Goal: Task Accomplishment & Management: Complete application form

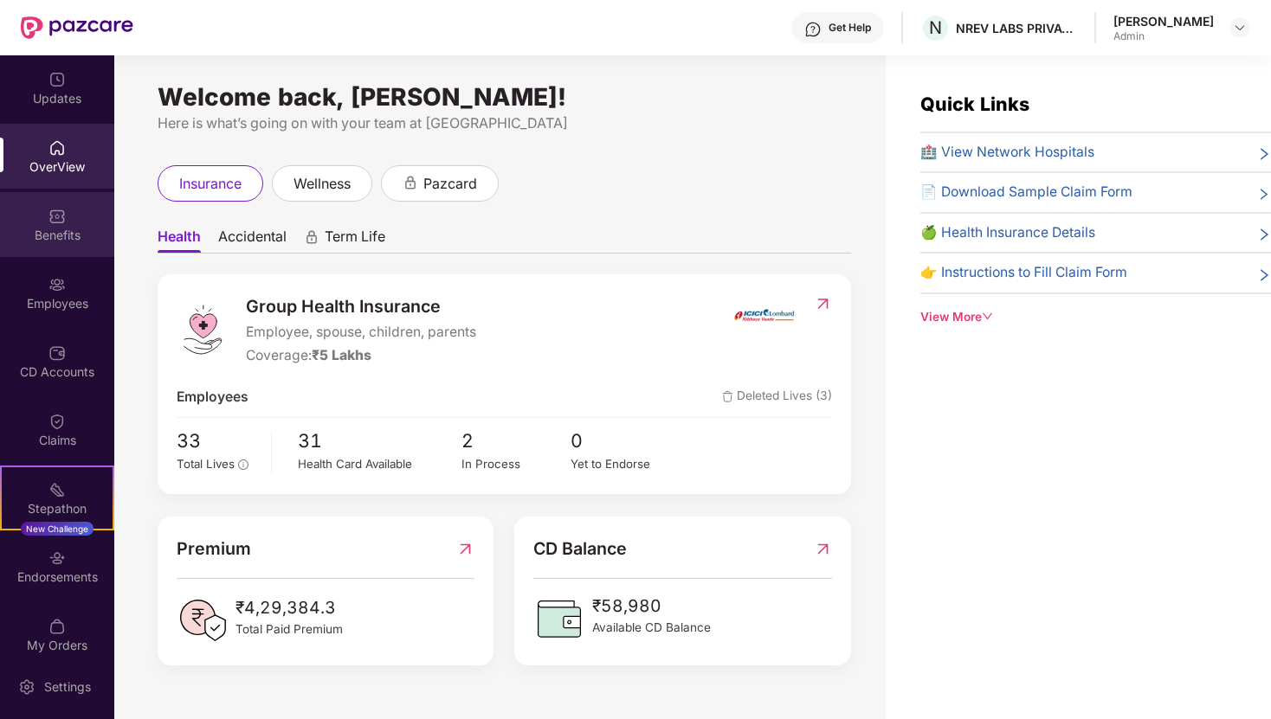
scroll to position [55, 0]
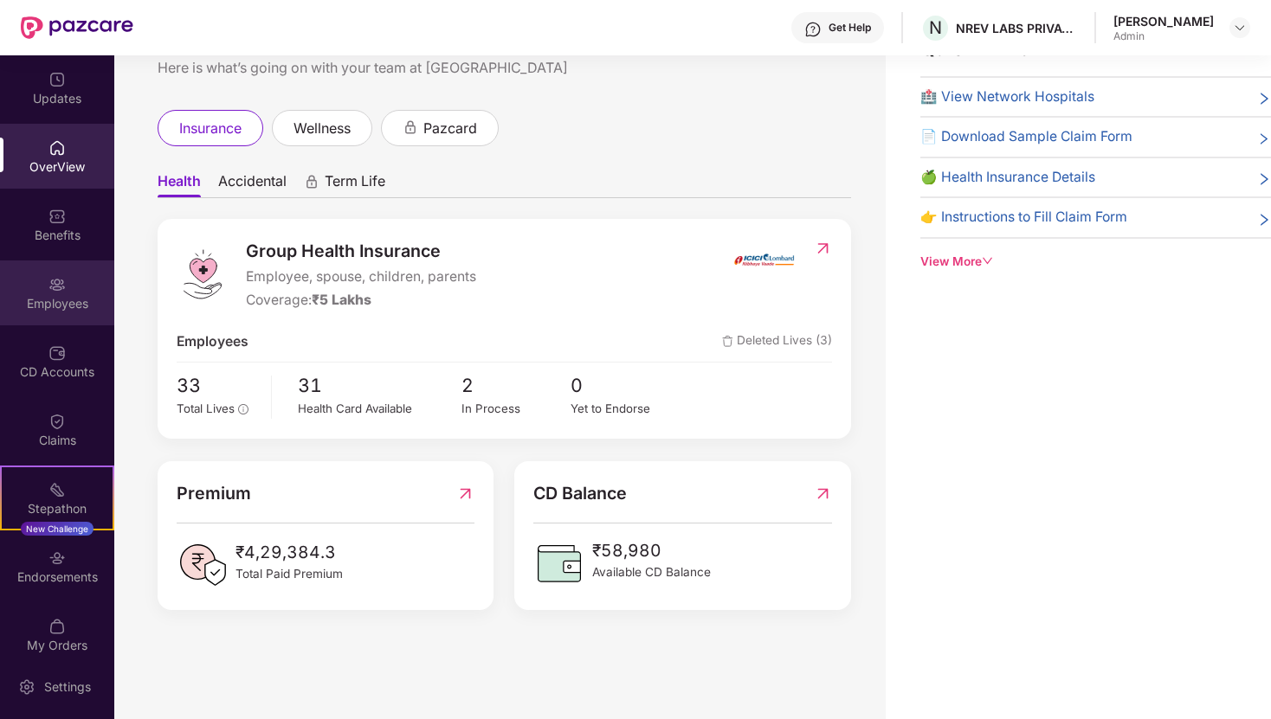
click at [64, 281] on div "Employees" at bounding box center [57, 293] width 114 height 65
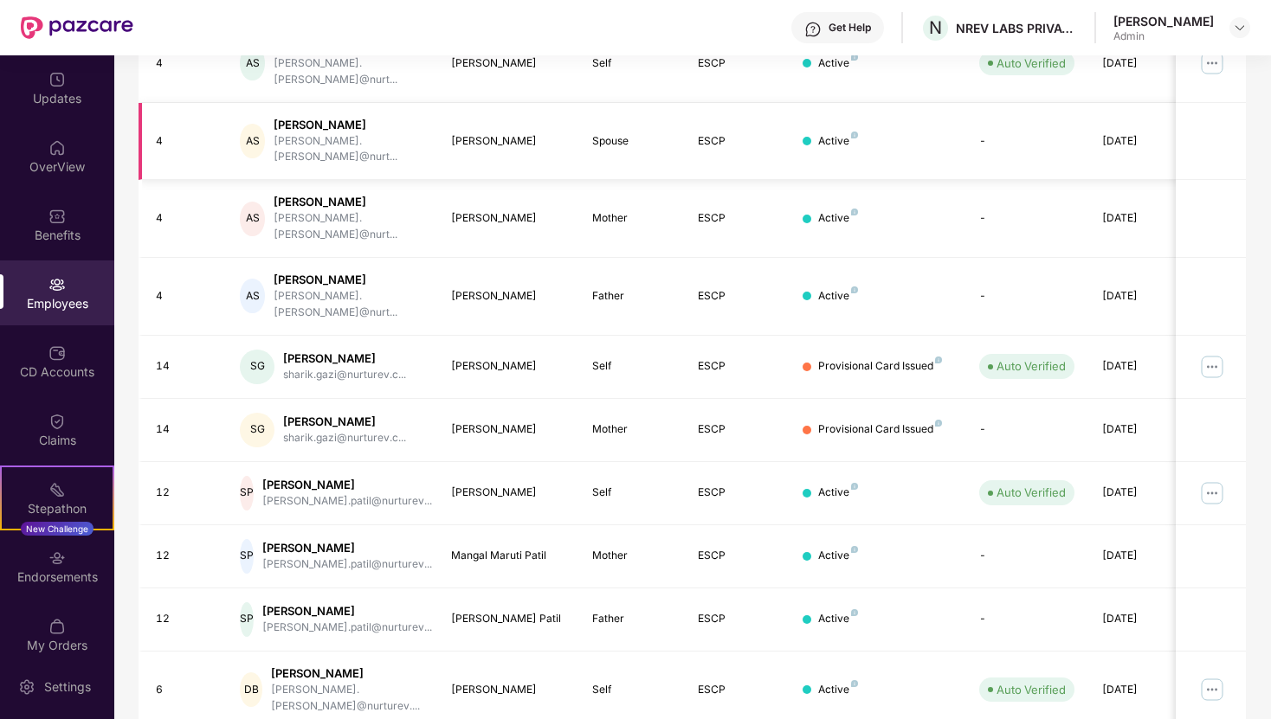
scroll to position [0, 0]
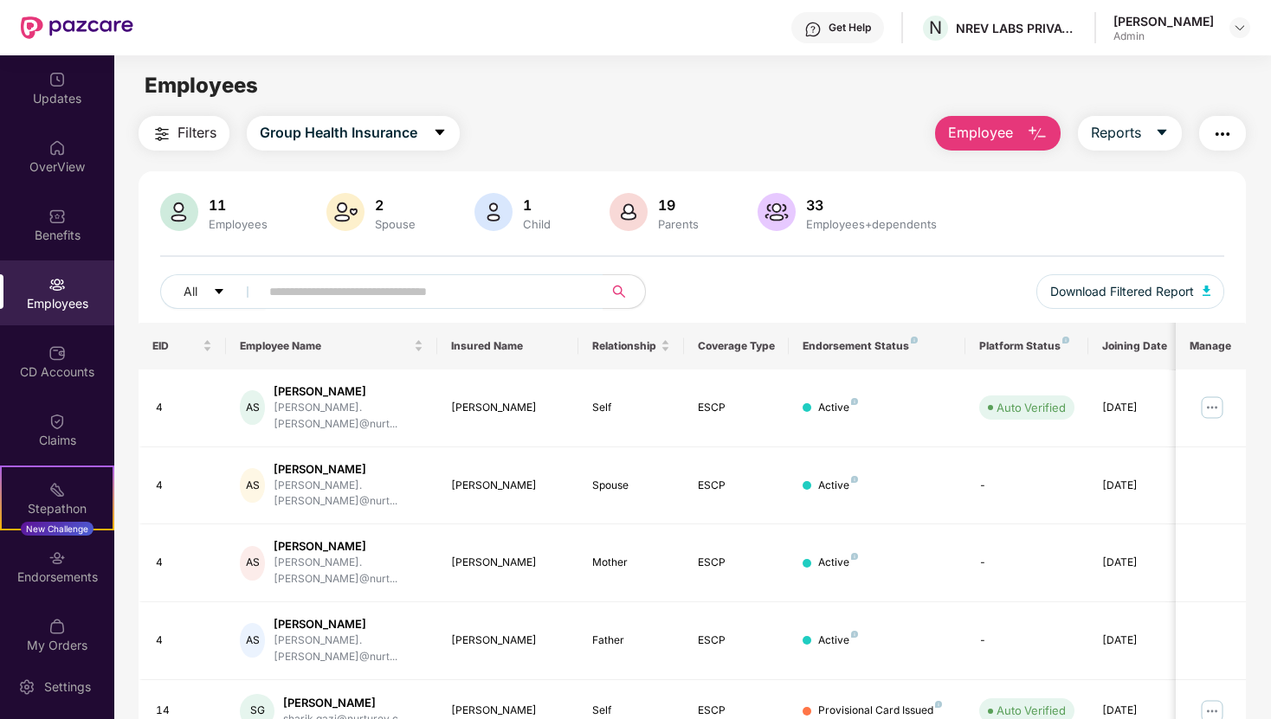
click at [977, 128] on span "Employee" at bounding box center [980, 133] width 65 height 22
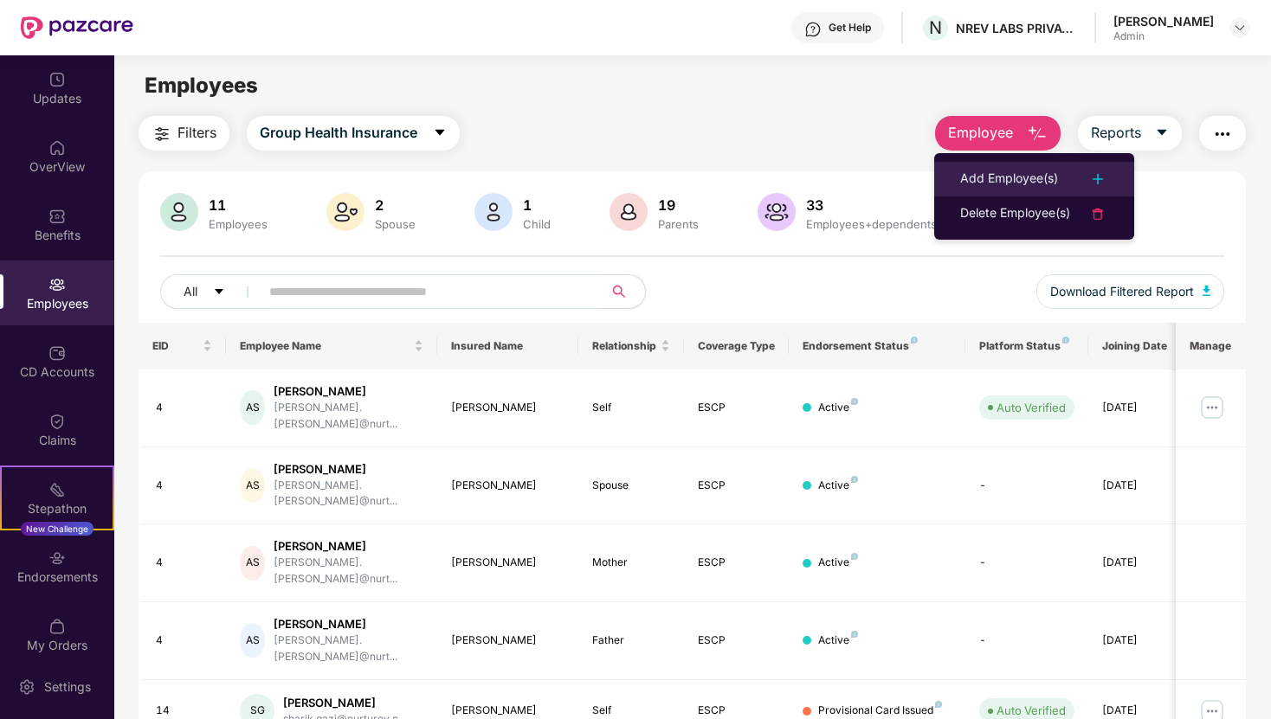
click at [981, 184] on div "Add Employee(s)" at bounding box center [1009, 179] width 98 height 21
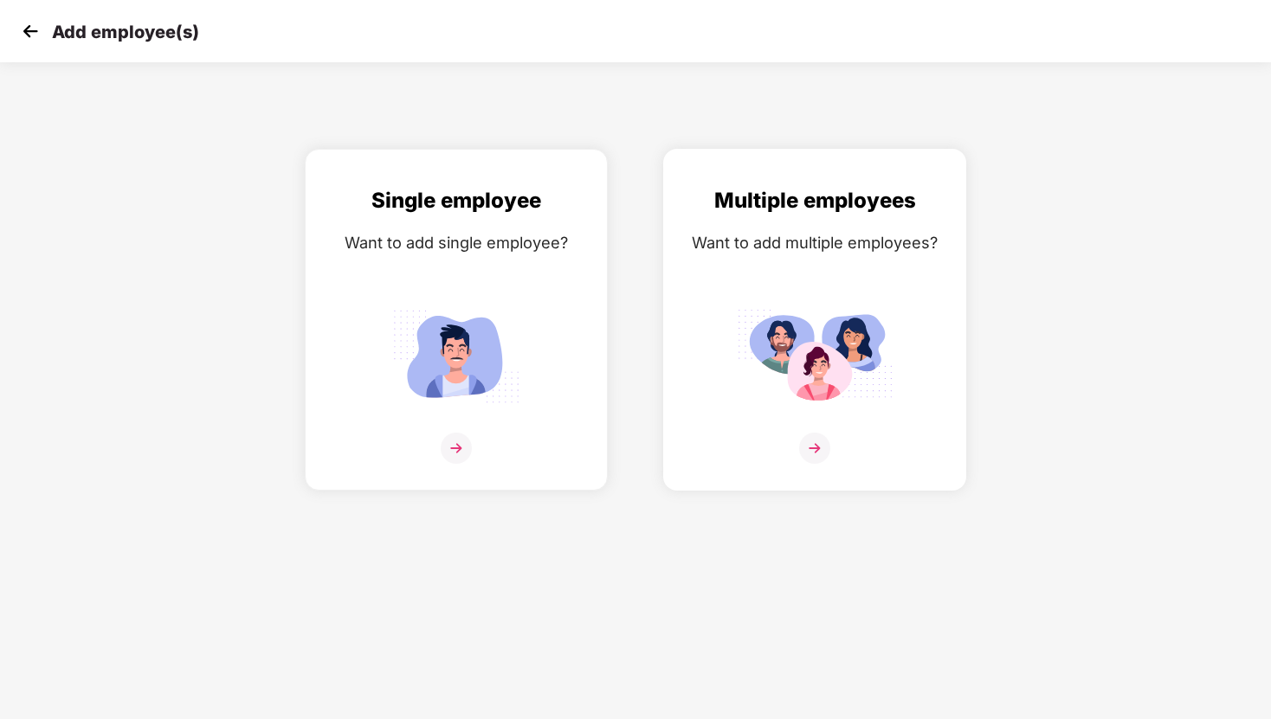
click at [825, 330] on img at bounding box center [815, 356] width 156 height 108
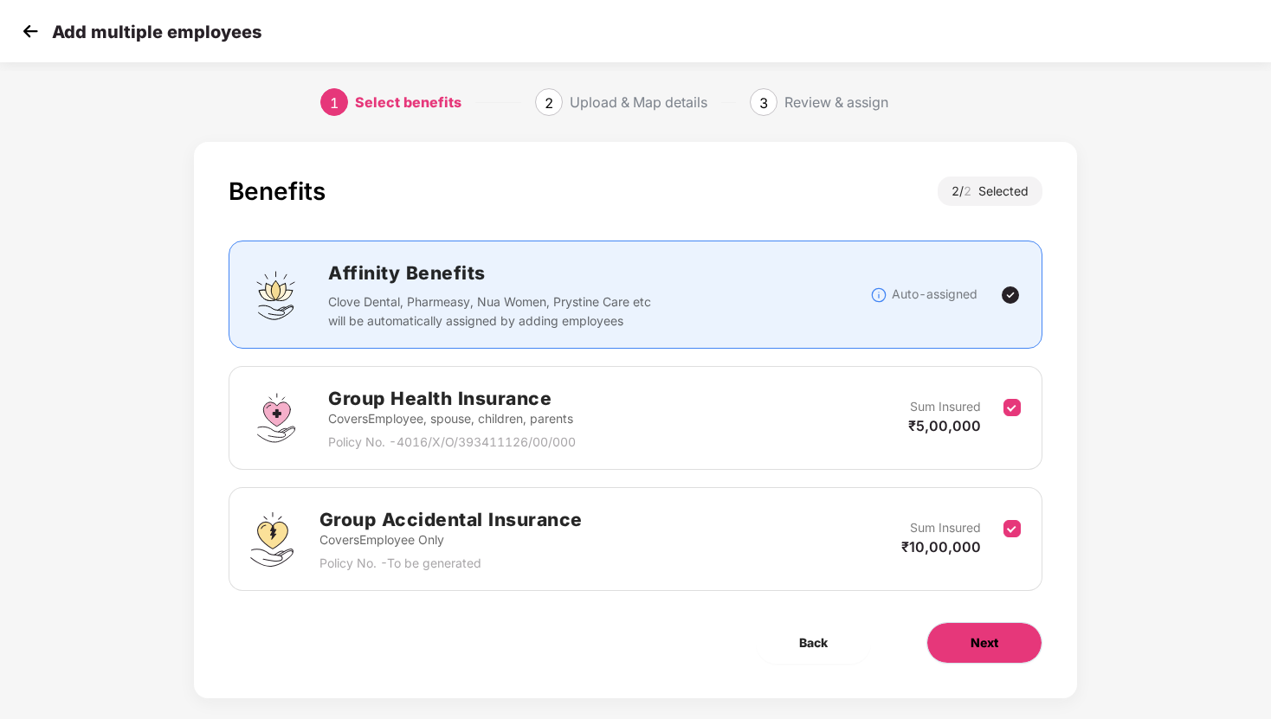
click at [949, 649] on button "Next" at bounding box center [984, 644] width 116 height 42
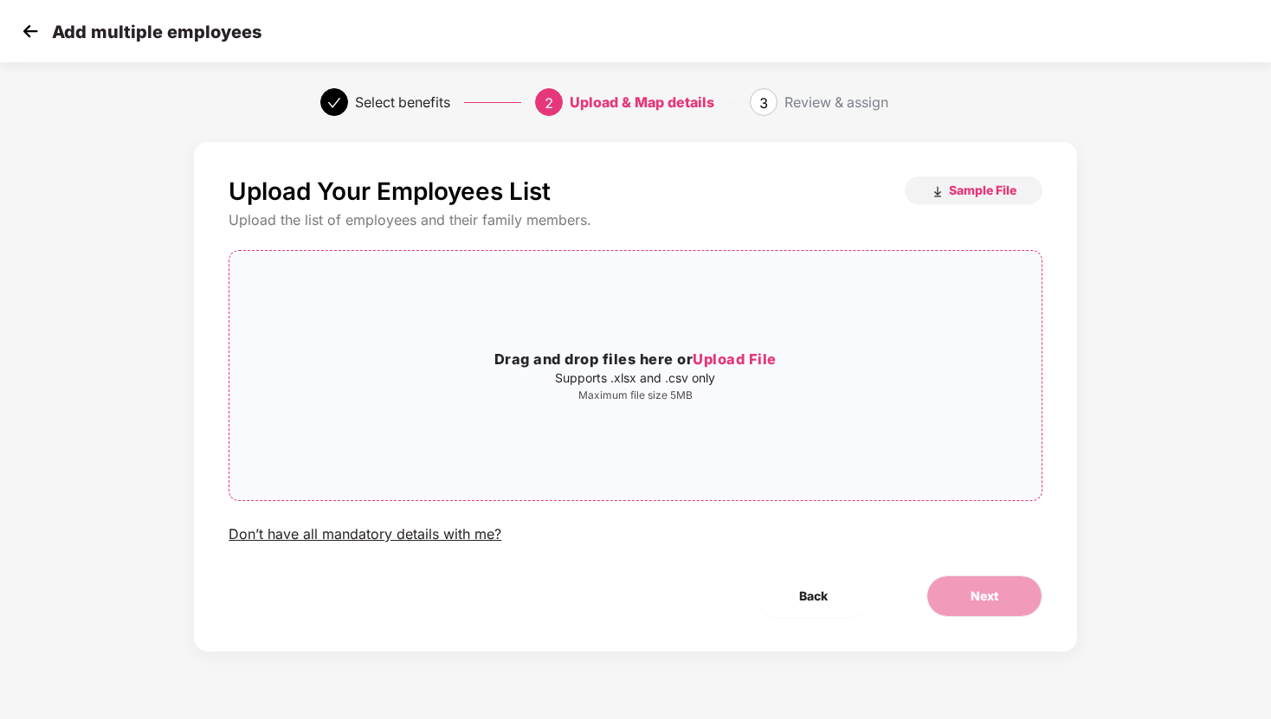
click at [726, 404] on div "Drag and drop files here or Upload File Supports .xlsx and .csv only Maximum fi…" at bounding box center [634, 376] width 811 height 222
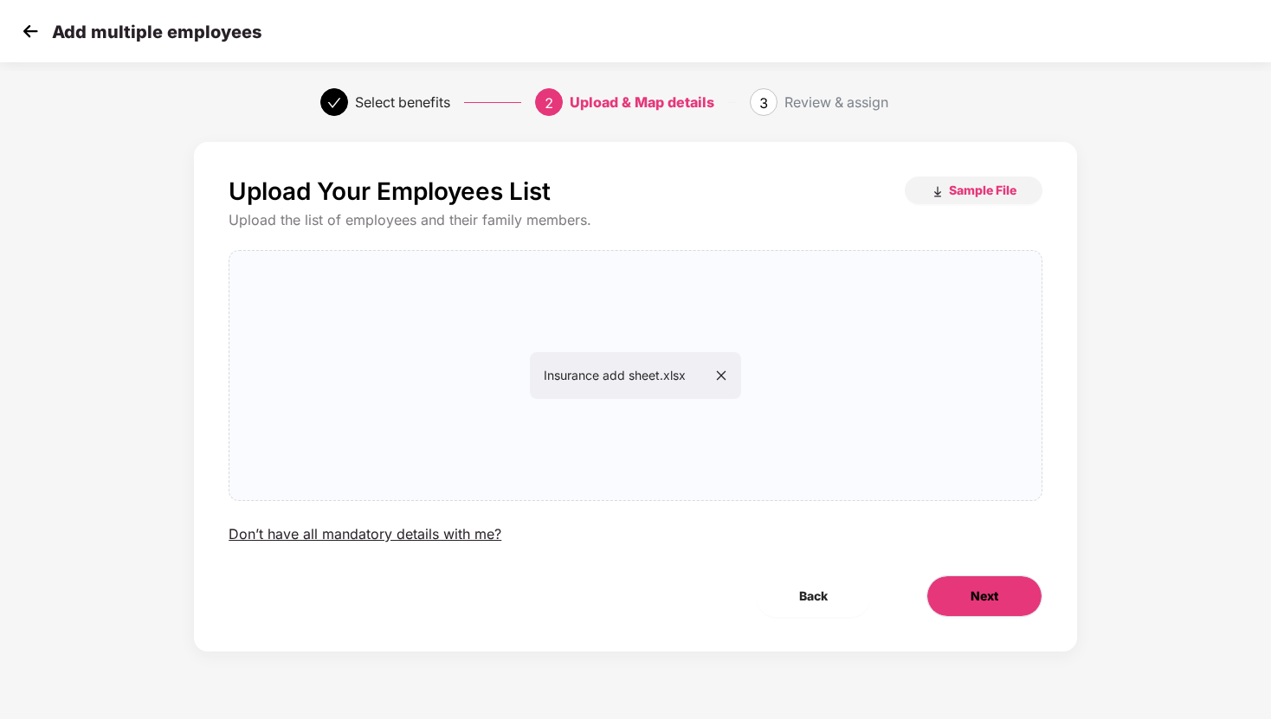
click at [995, 592] on span "Next" at bounding box center [985, 596] width 28 height 19
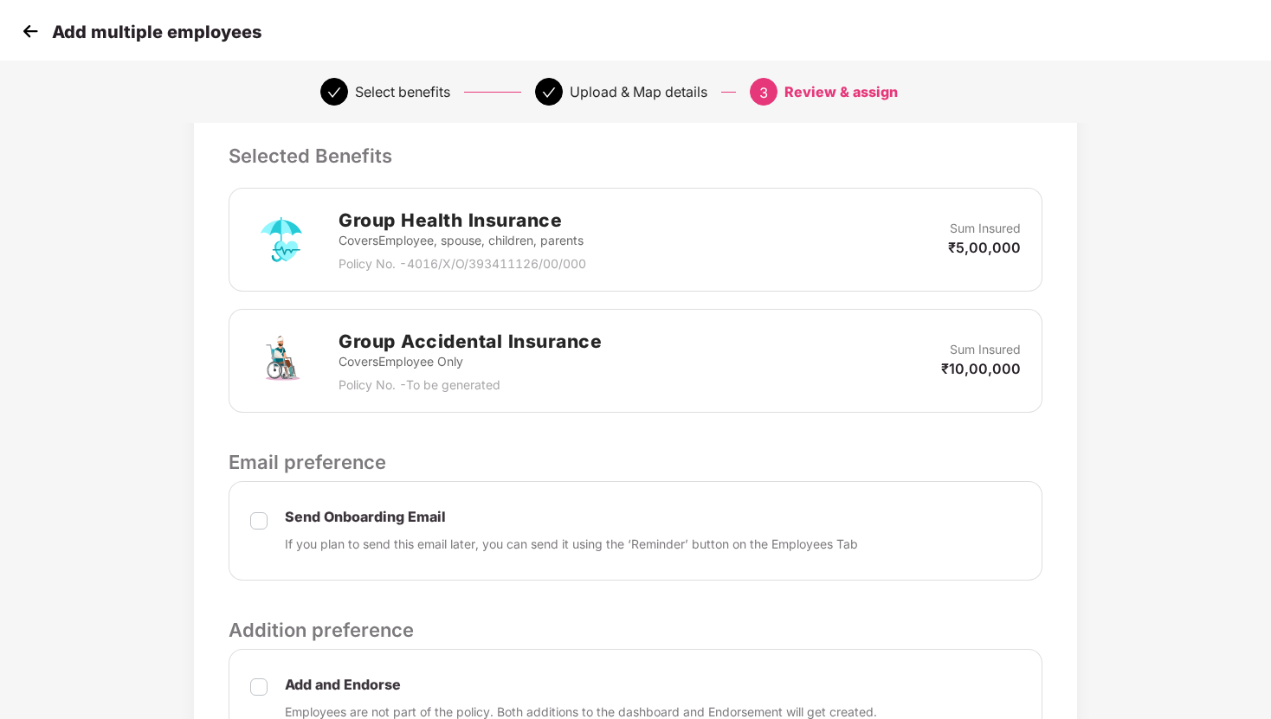
scroll to position [489, 0]
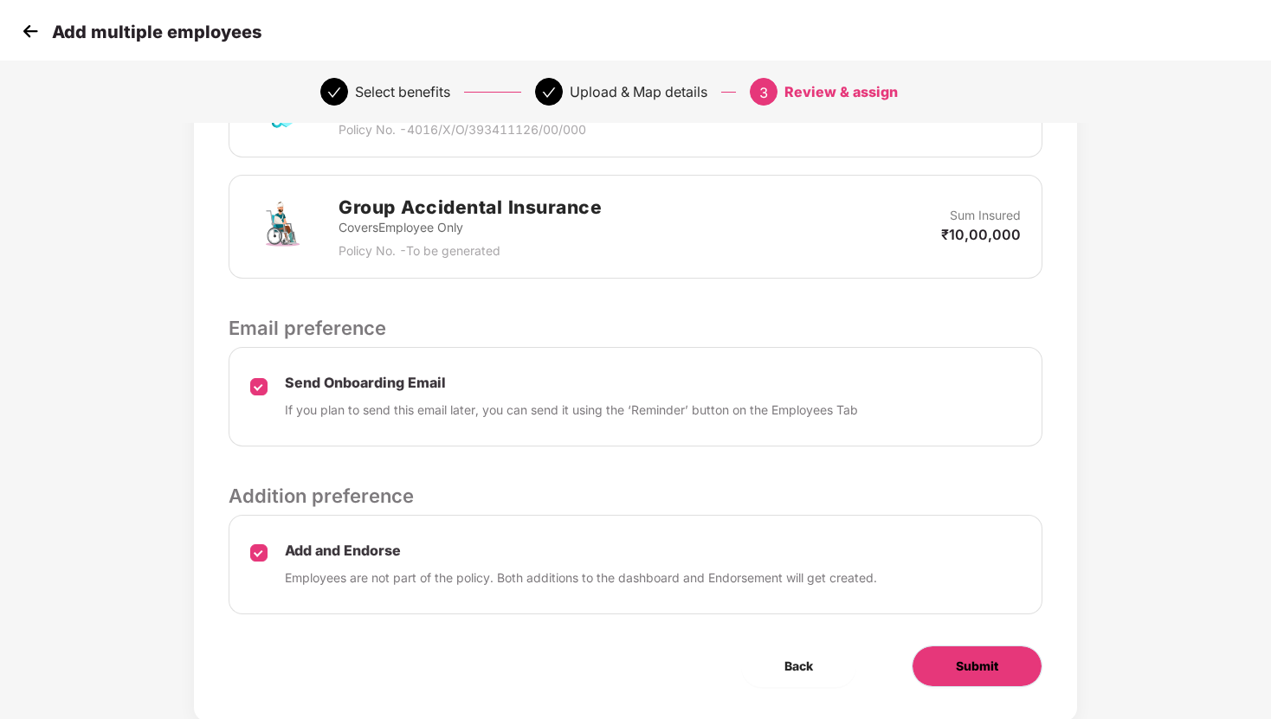
click at [995, 664] on span "Submit" at bounding box center [977, 666] width 42 height 19
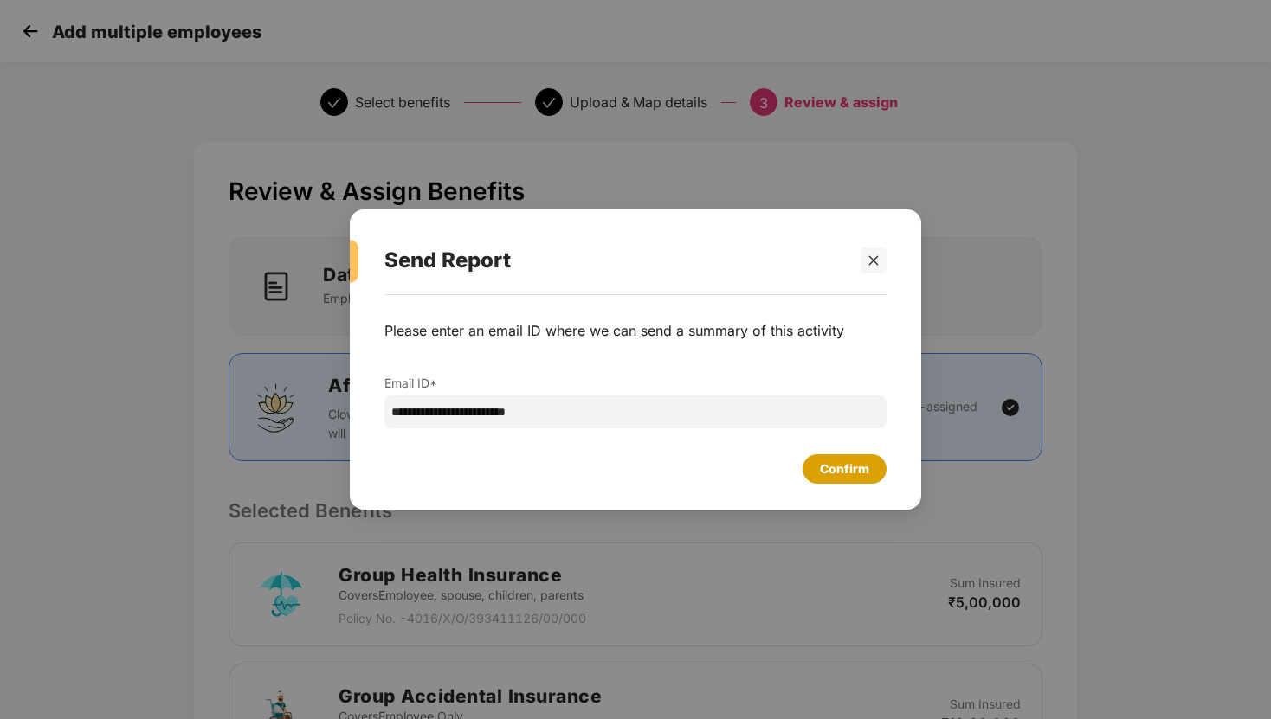
click at [841, 460] on div "Confirm" at bounding box center [844, 469] width 49 height 19
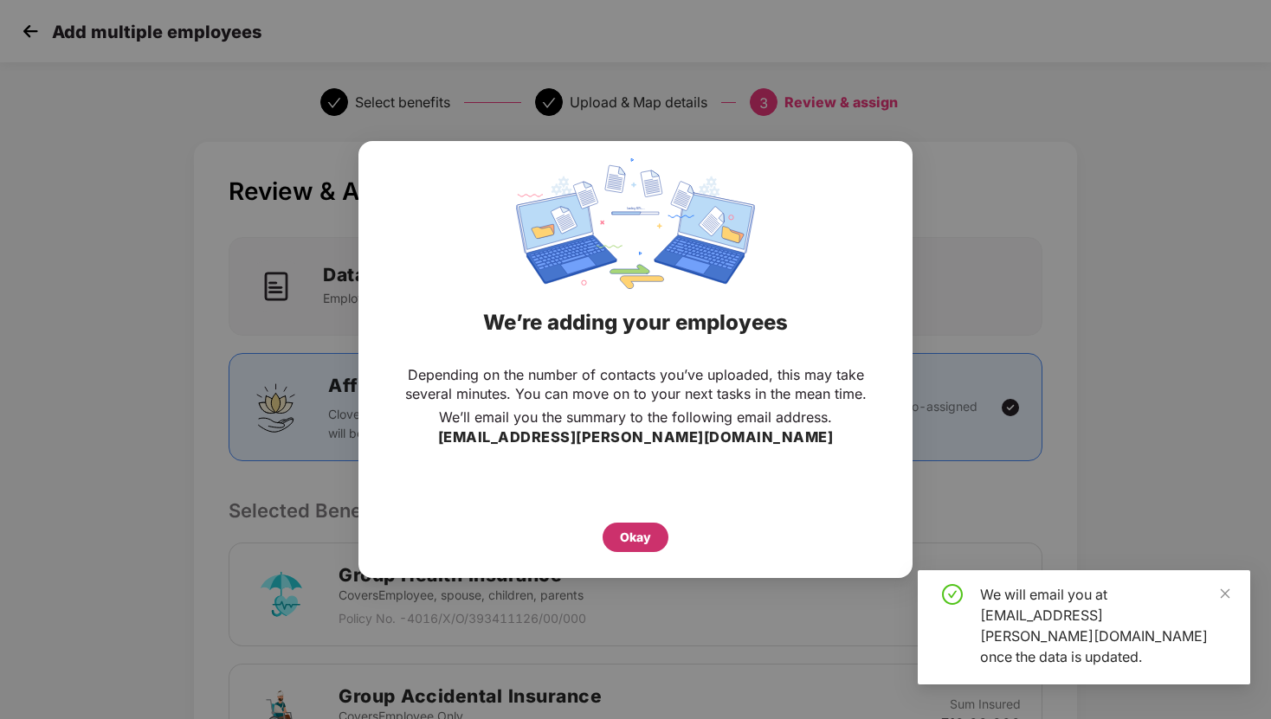
click at [655, 535] on div "Okay" at bounding box center [636, 537] width 66 height 29
